Goal: Use online tool/utility: Utilize a website feature to perform a specific function

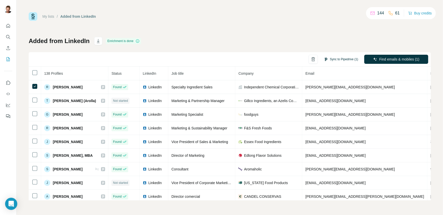
click at [350, 59] on button "Sync to Pipedrive (1)" at bounding box center [340, 60] width 41 height 8
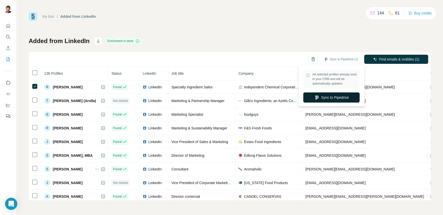
click at [348, 97] on button "Sync to Pipedrive" at bounding box center [331, 98] width 56 height 10
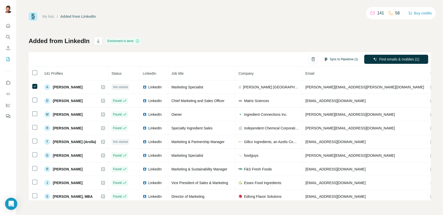
click at [342, 56] on button "Sync to Pipedrive (1)" at bounding box center [340, 60] width 41 height 8
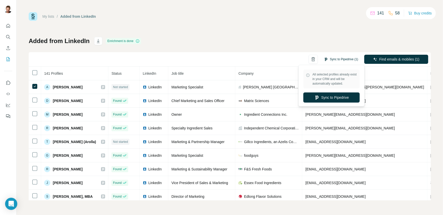
scroll to position [0, 2]
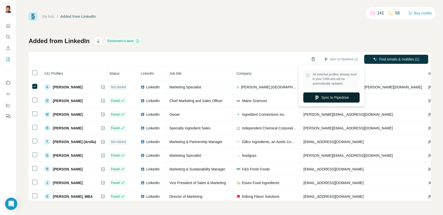
click at [346, 97] on button "Sync to Pipedrive" at bounding box center [331, 98] width 56 height 10
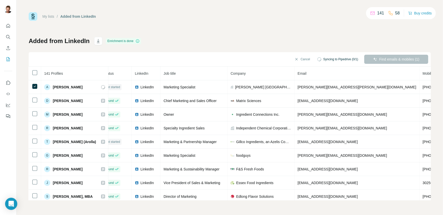
scroll to position [0, 7]
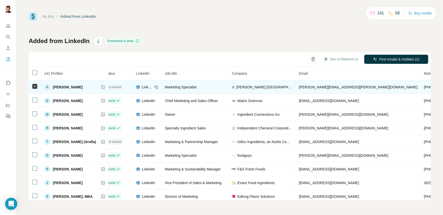
click at [424, 87] on span "[PHONE_NUMBER]" at bounding box center [440, 87] width 32 height 4
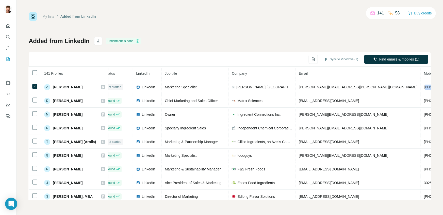
copy span "12012207943"
